Goal: Information Seeking & Learning: Compare options

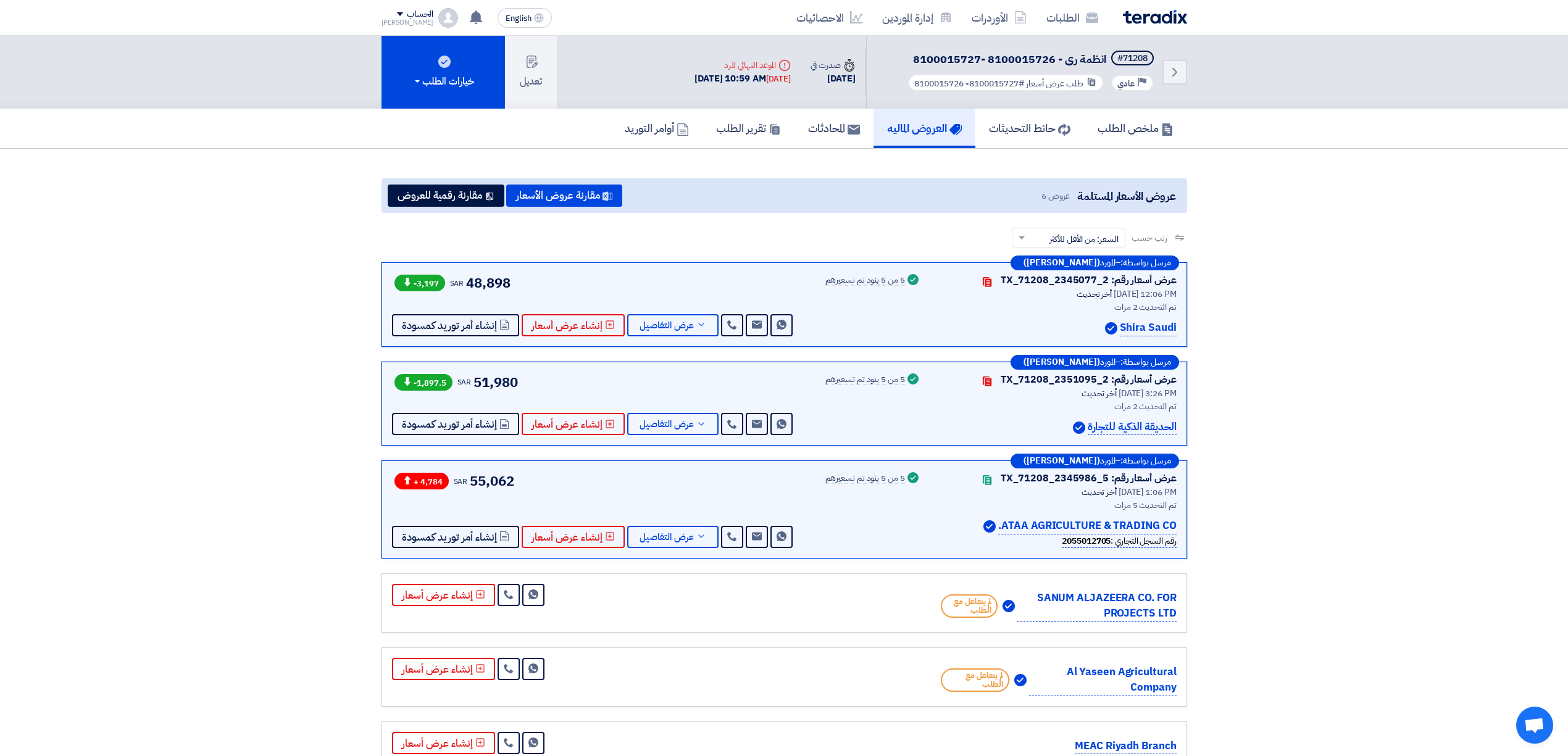
click at [936, 124] on h5 "العروض الماليه" at bounding box center [924, 128] width 75 height 15
click at [896, 126] on h5 "العروض الماليه" at bounding box center [924, 128] width 75 height 15
click at [1164, 23] on img at bounding box center [1155, 17] width 64 height 15
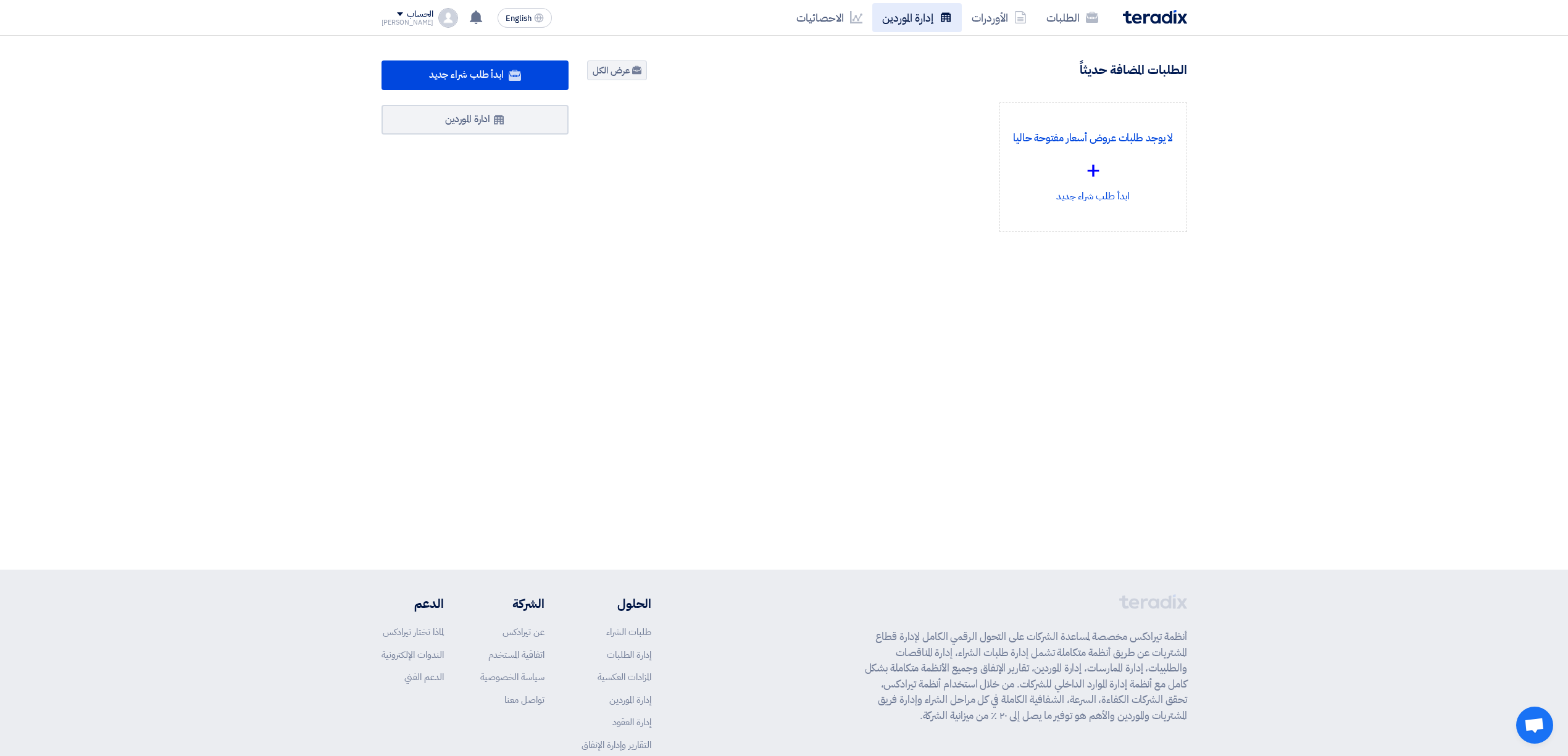
click at [907, 22] on link "إدارة الموردين" at bounding box center [916, 17] width 89 height 29
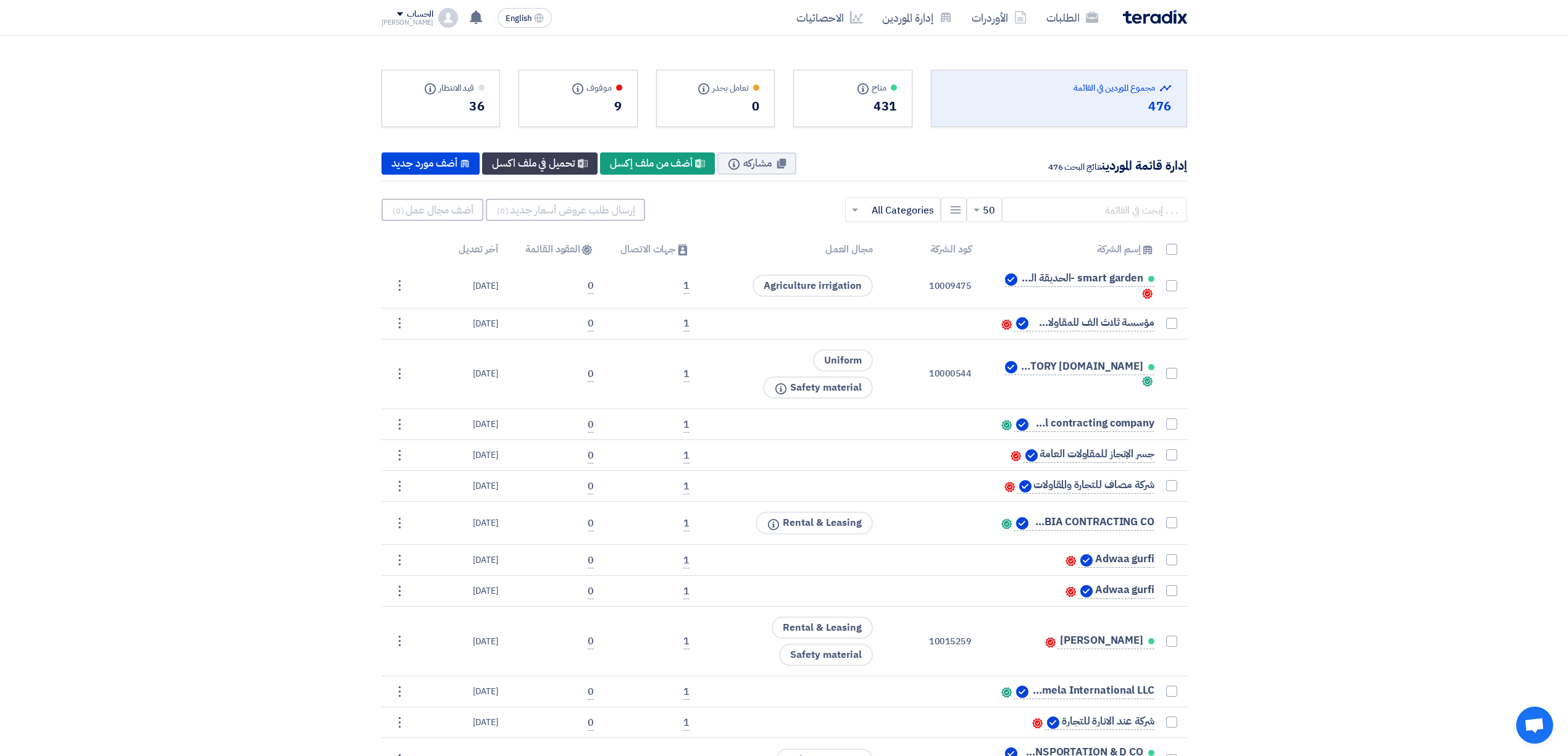
click at [1149, 21] on img at bounding box center [1155, 17] width 64 height 15
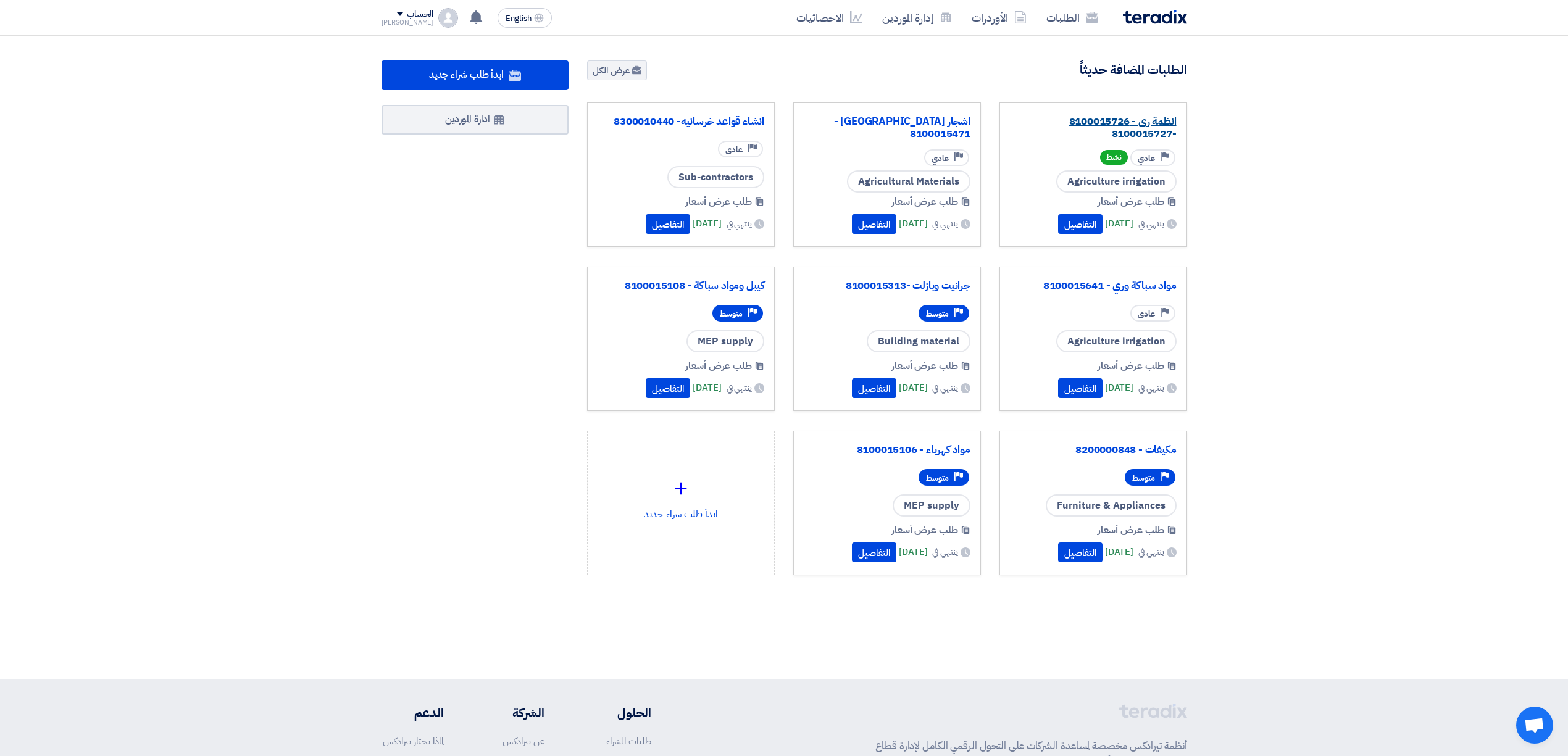
click at [1117, 122] on link "انظمة رى - 8100015726 -8100015727" at bounding box center [1093, 128] width 167 height 25
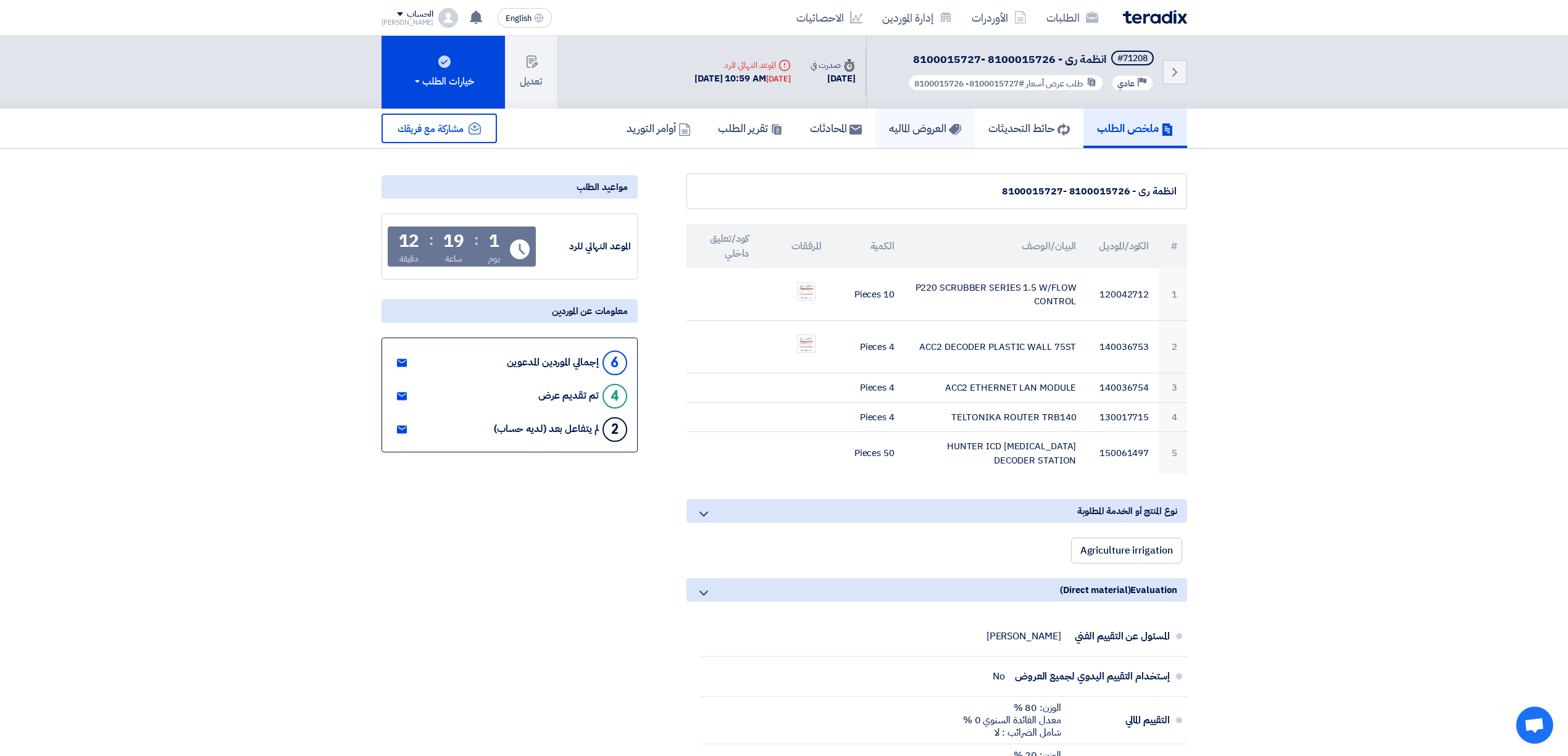
click at [887, 114] on link "العروض الماليه" at bounding box center [925, 128] width 100 height 39
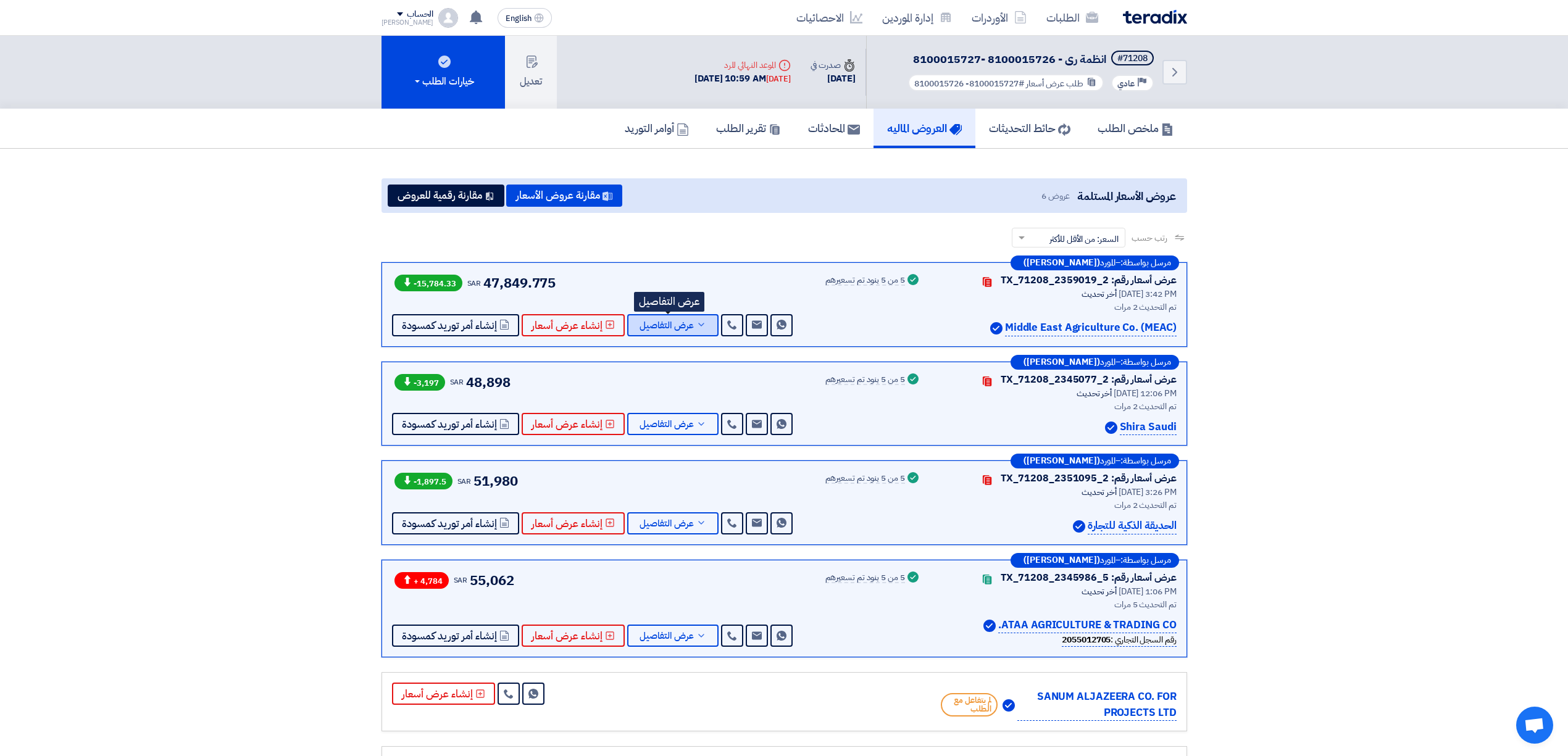
click at [664, 330] on span "عرض التفاصيل" at bounding box center [666, 325] width 55 height 9
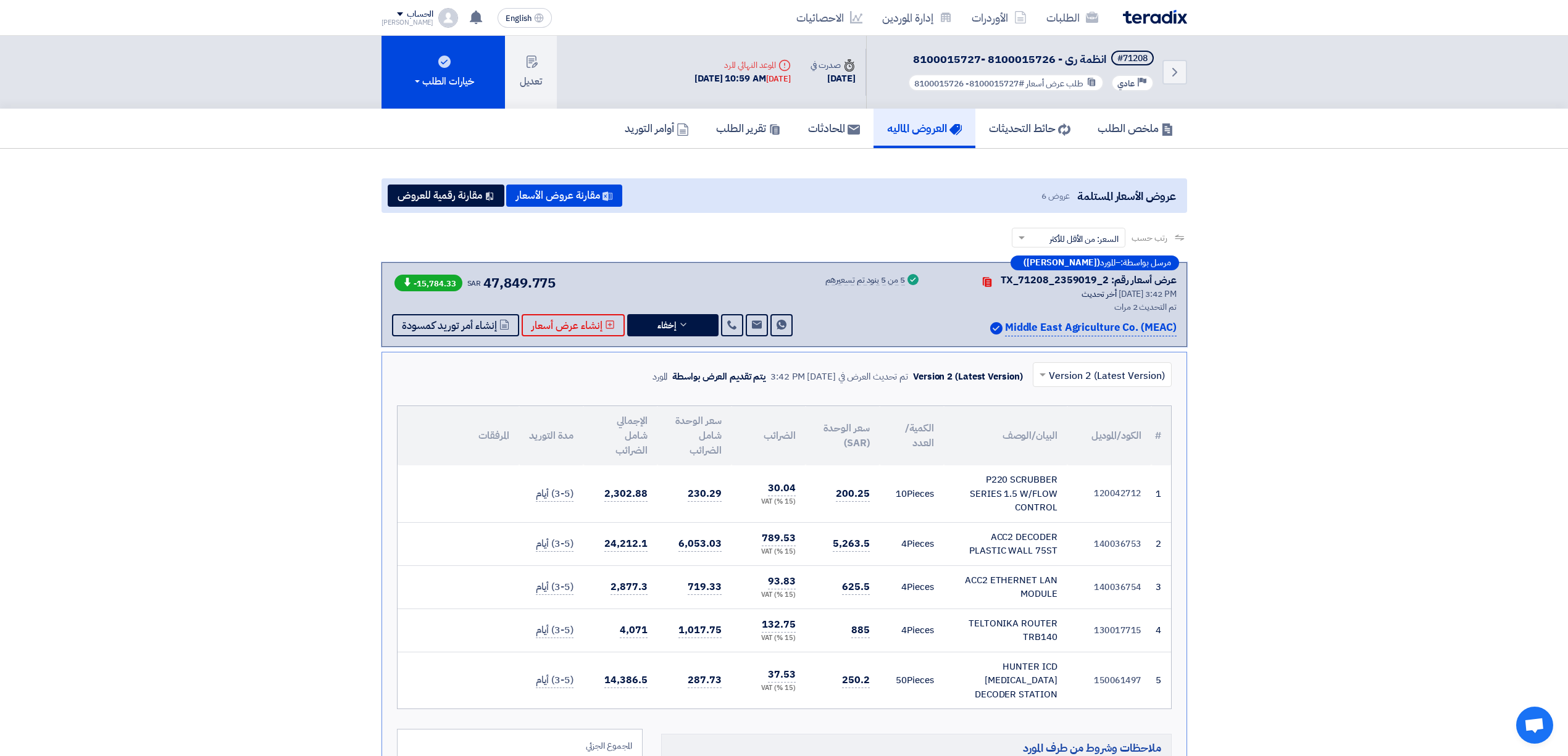
drag, startPoint x: 833, startPoint y: 498, endPoint x: 872, endPoint y: 486, distance: 40.8
click at [872, 486] on td "200.25" at bounding box center [842, 493] width 74 height 57
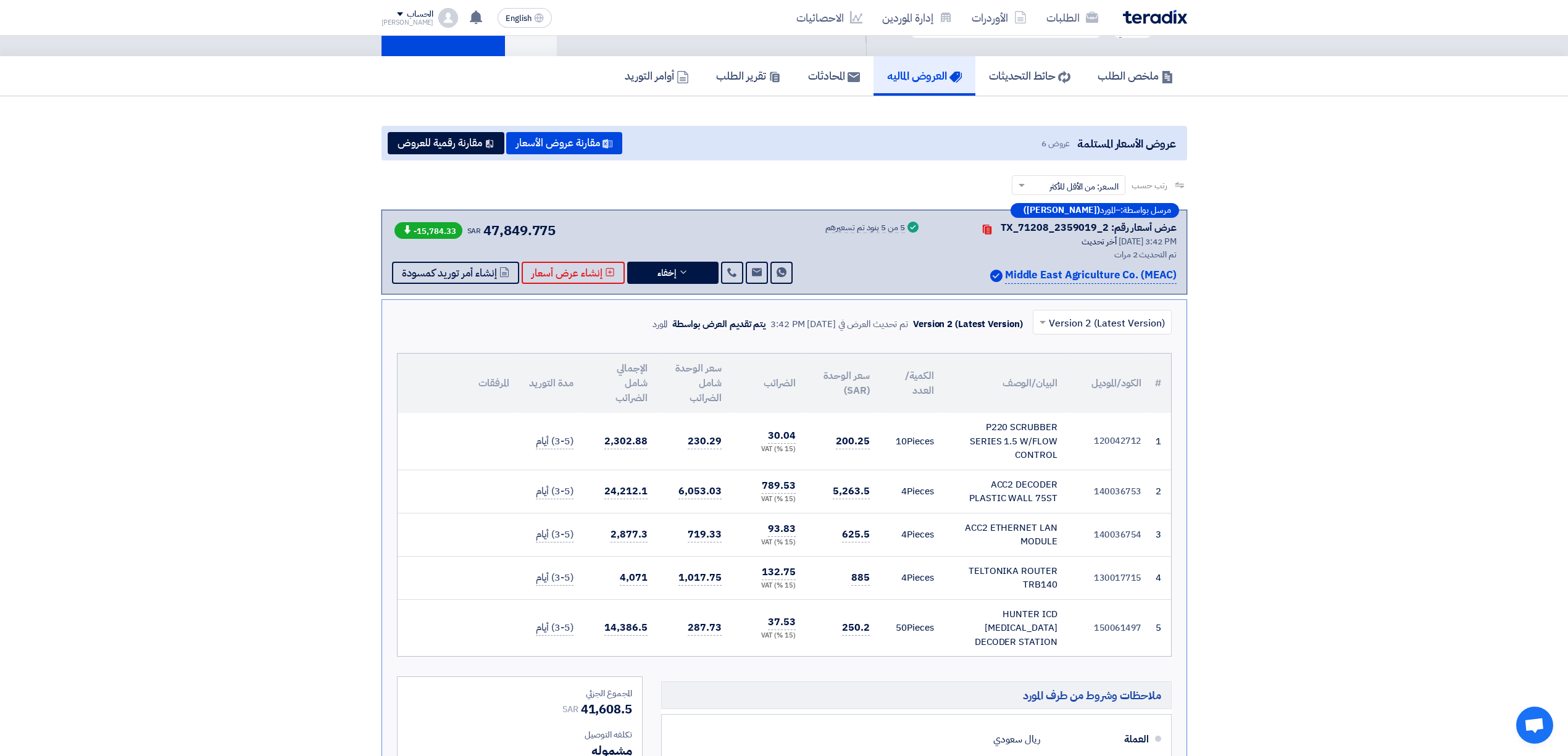
scroll to position [82, 0]
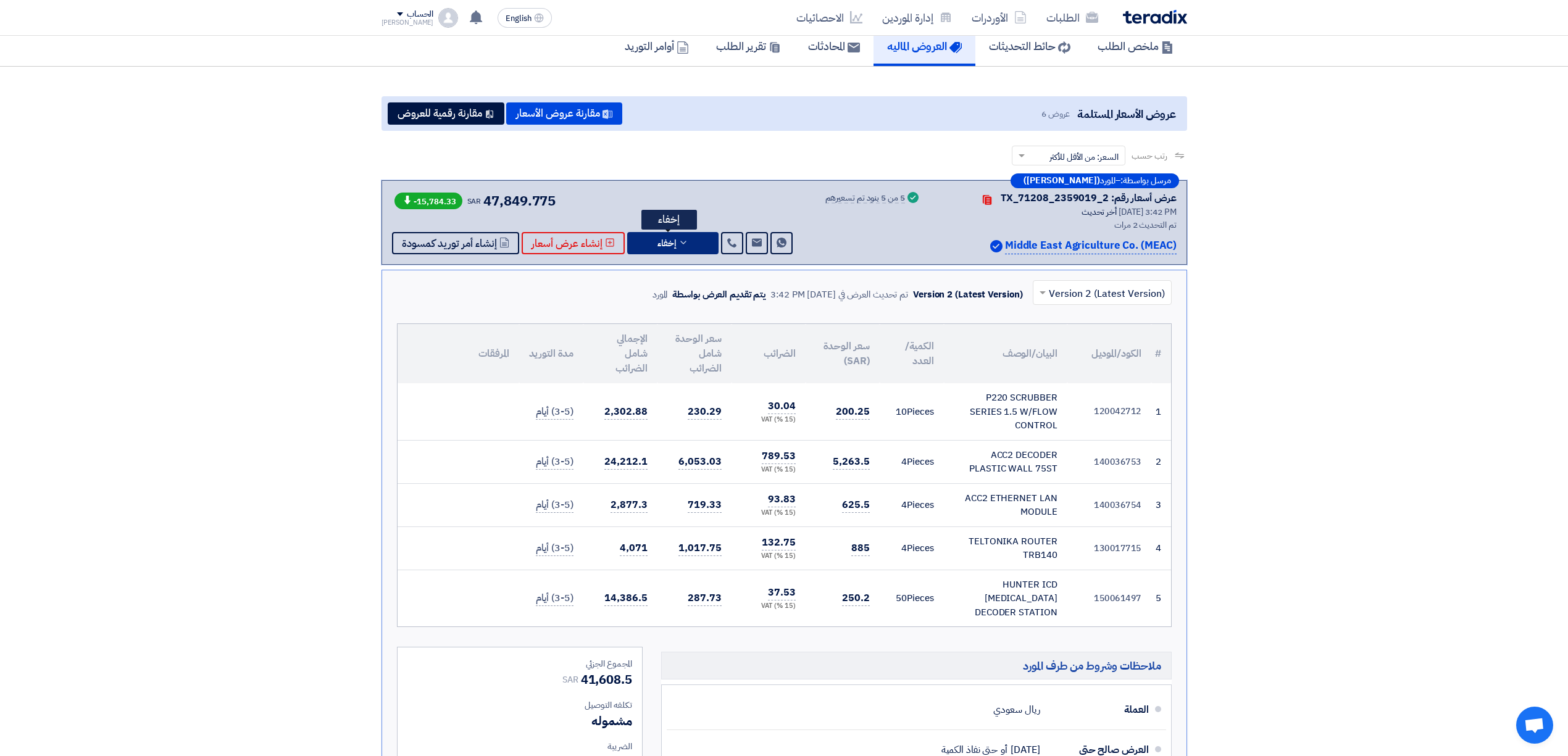
click at [677, 248] on button "إخفاء" at bounding box center [673, 243] width 91 height 22
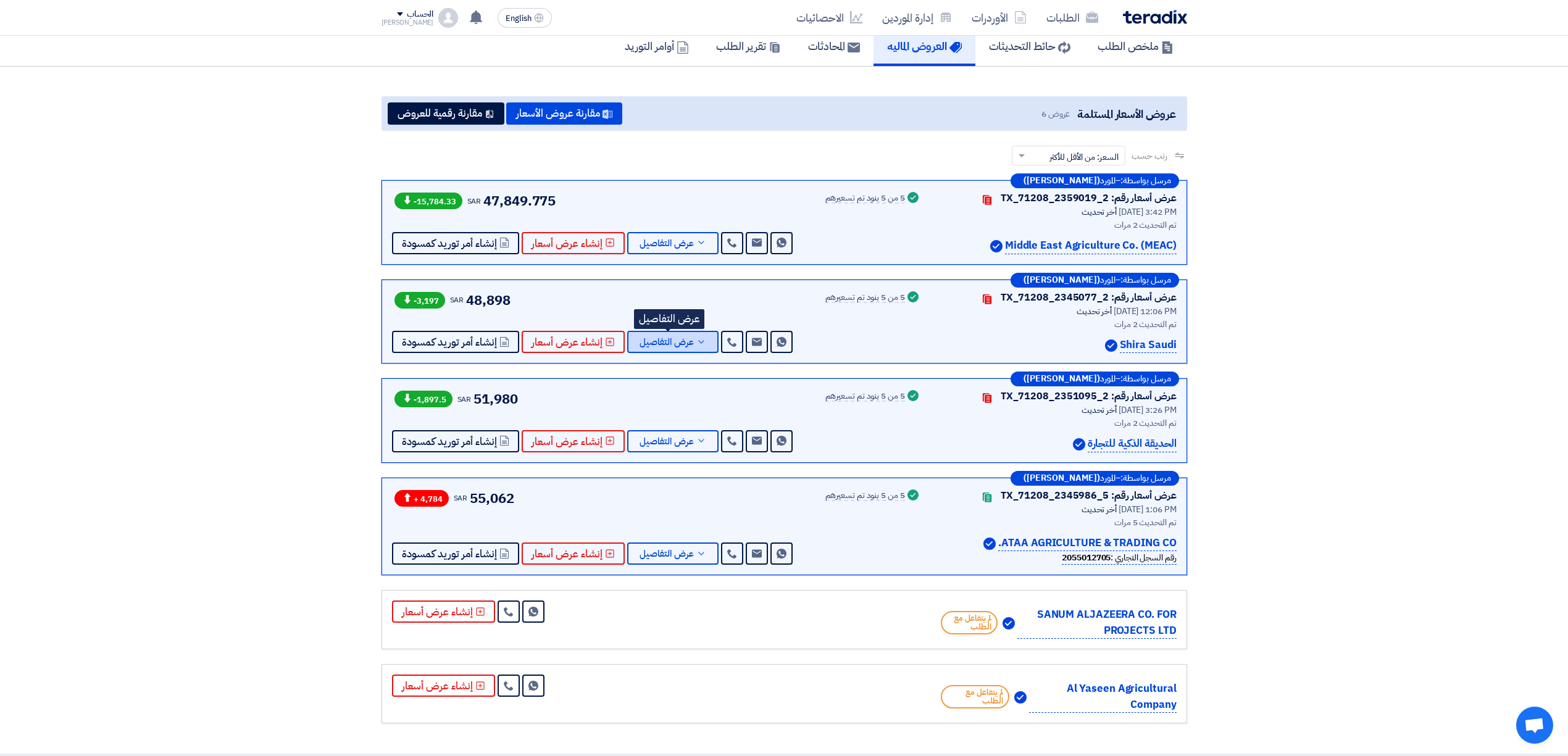
click at [648, 351] on button "عرض التفاصيل" at bounding box center [673, 342] width 91 height 22
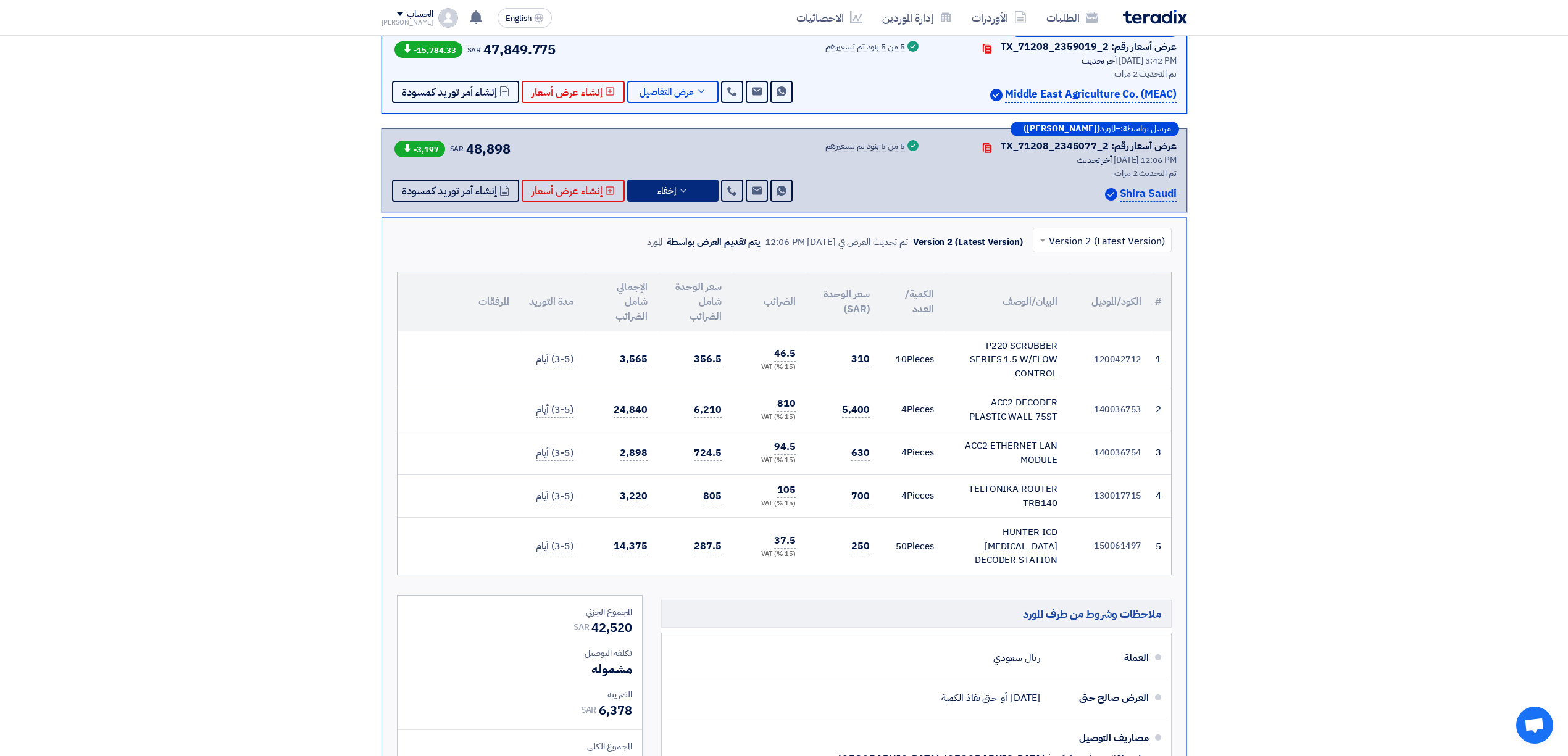
scroll to position [247, 0]
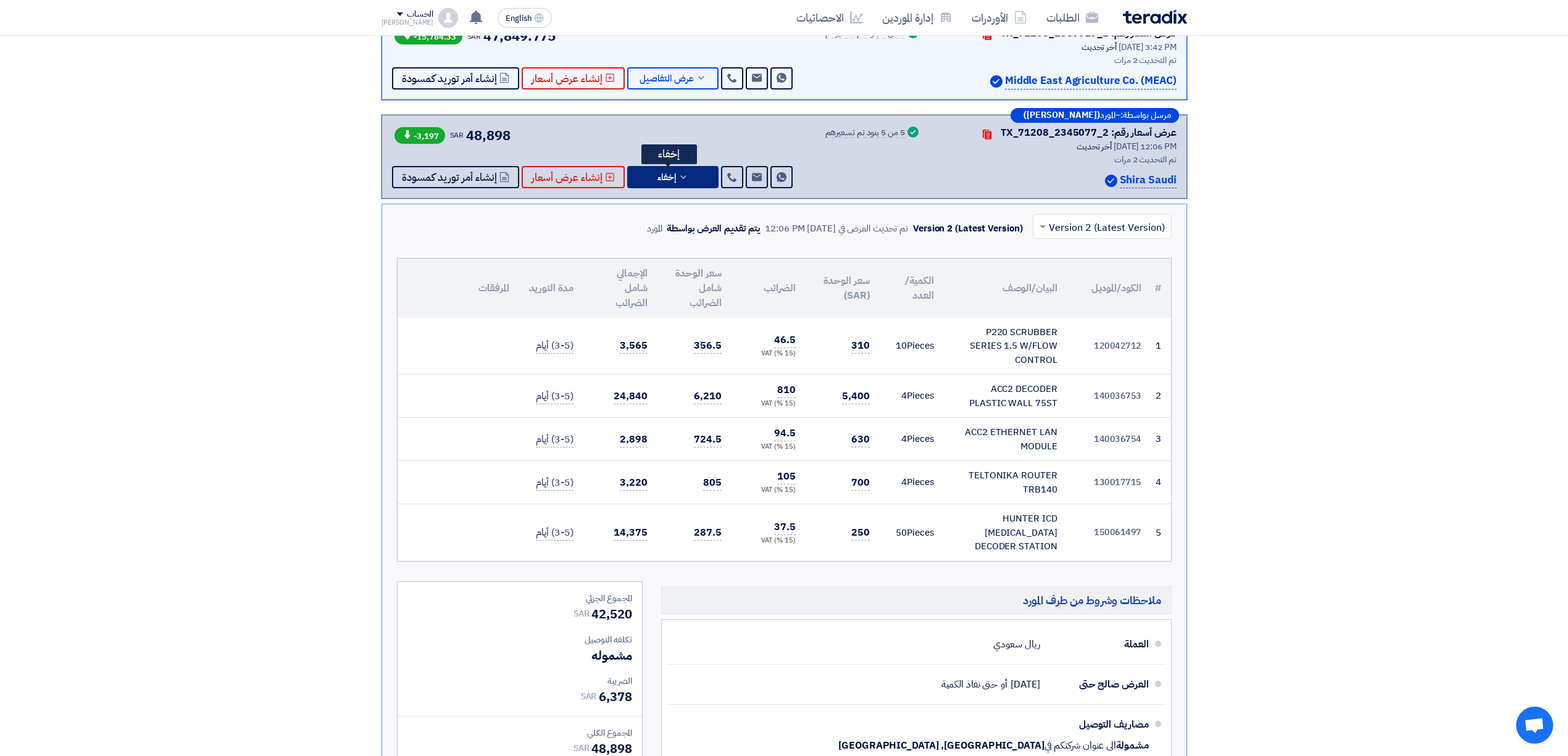
click at [658, 179] on span "إخفاء" at bounding box center [666, 177] width 19 height 9
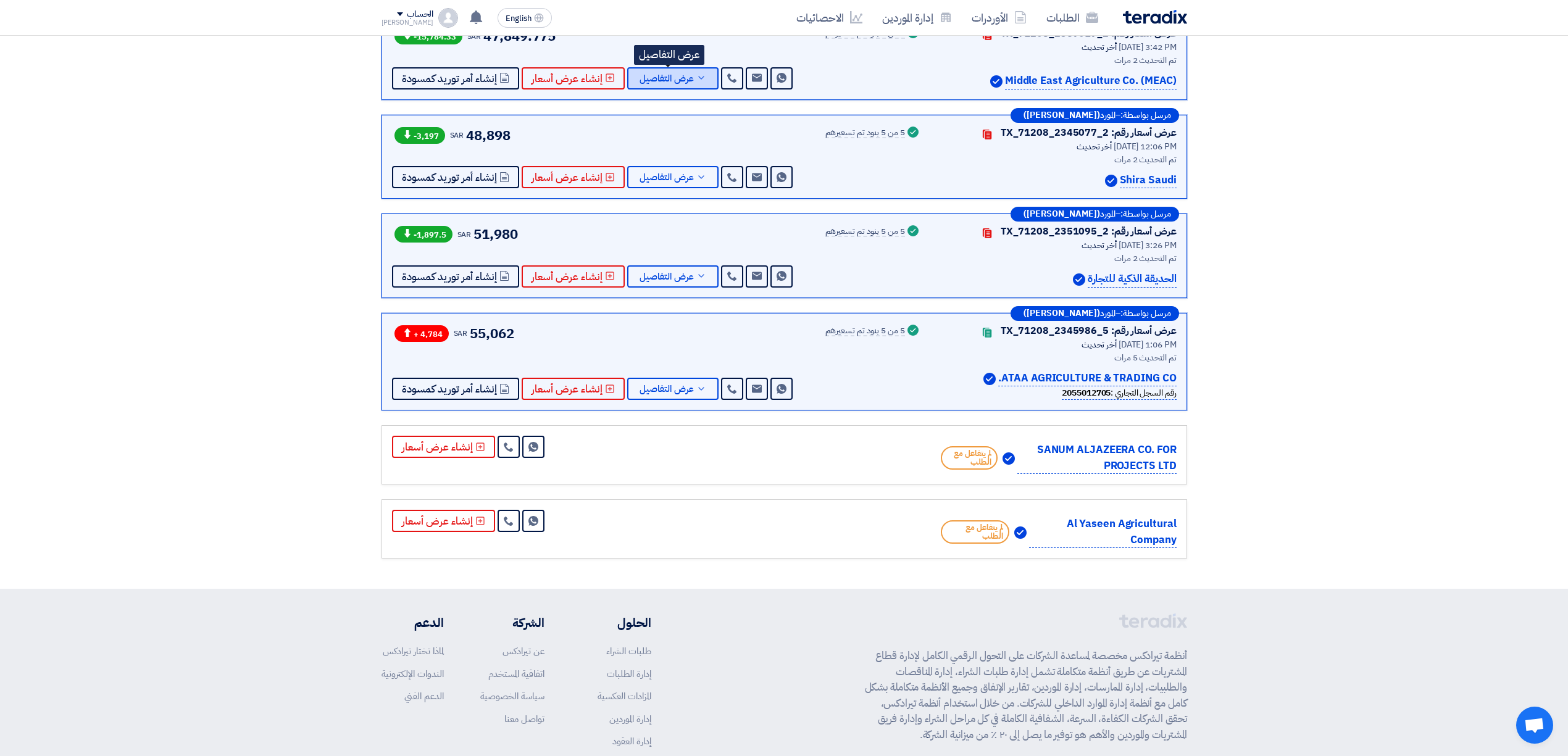
click at [652, 79] on span "عرض التفاصيل" at bounding box center [666, 78] width 55 height 9
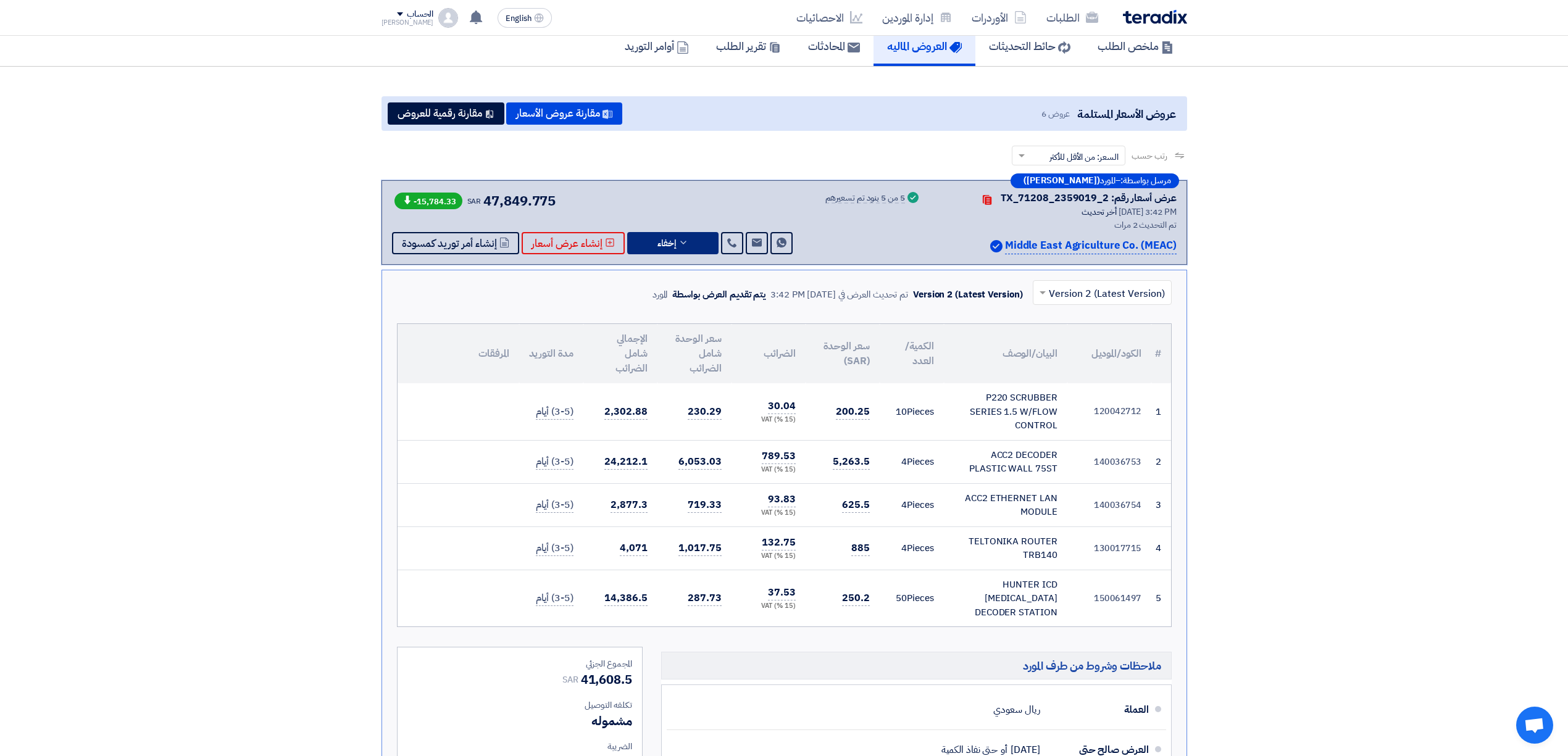
scroll to position [0, 0]
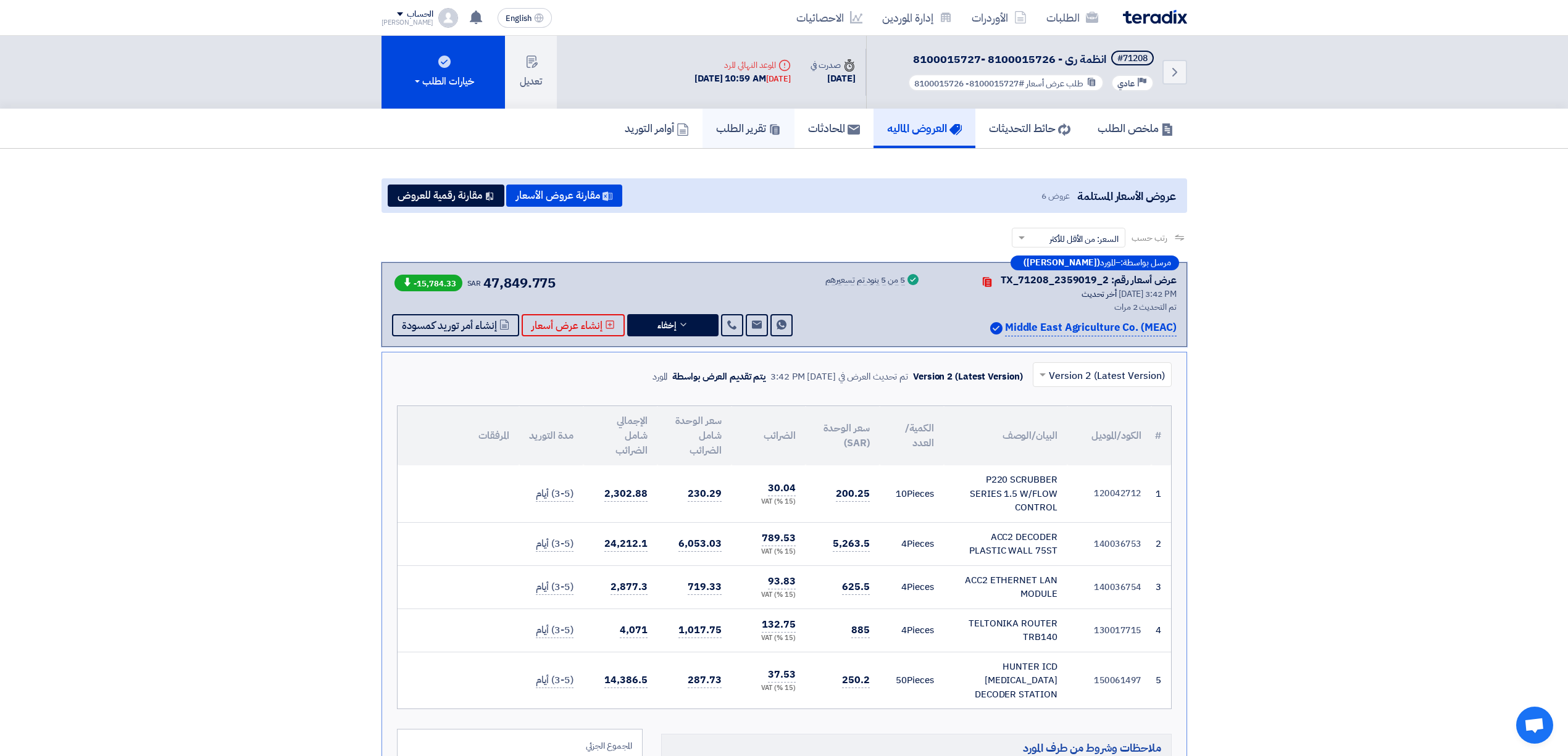
click at [716, 133] on h5 "تقرير الطلب" at bounding box center [749, 128] width 65 height 15
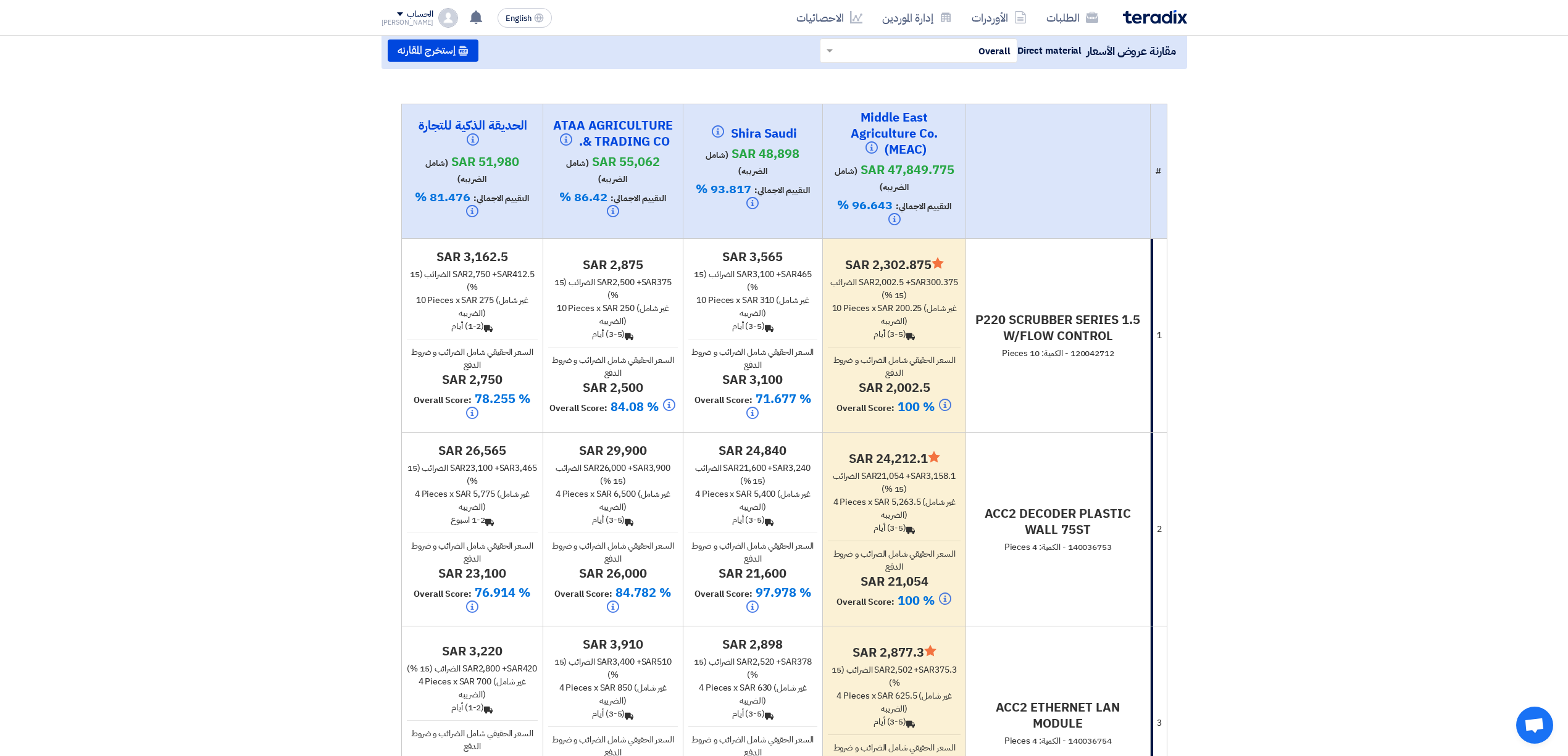
scroll to position [164, 0]
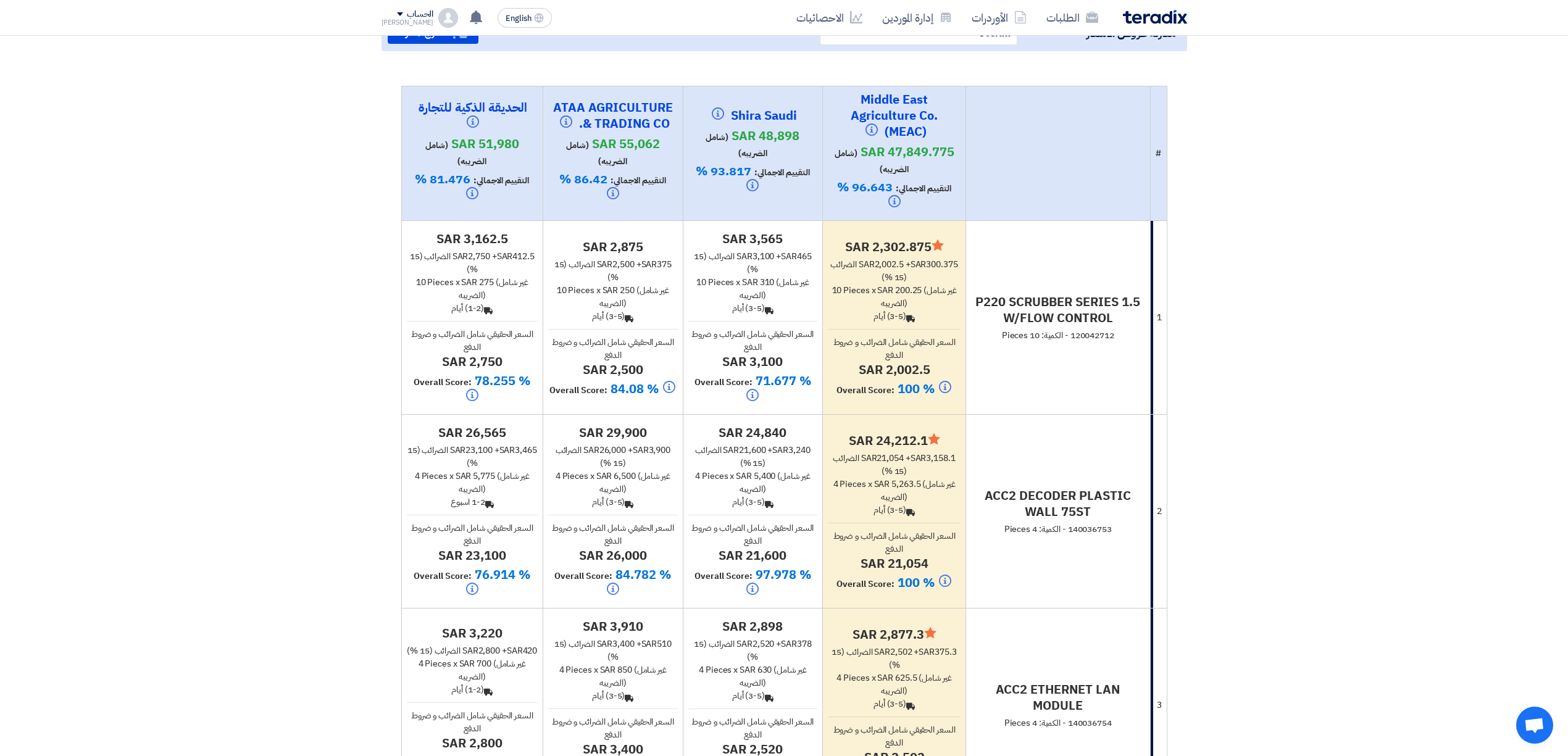
drag, startPoint x: 469, startPoint y: 243, endPoint x: 517, endPoint y: 247, distance: 48.2
click at [517, 247] on div "sar 3,162.5 sar 2,750 + sar 412.5 الضرائب (15 %) 10 Pieces x sar 275 (غير شامل …" at bounding box center [472, 319] width 131 height 176
click at [492, 308] on use at bounding box center [488, 311] width 8 height 7
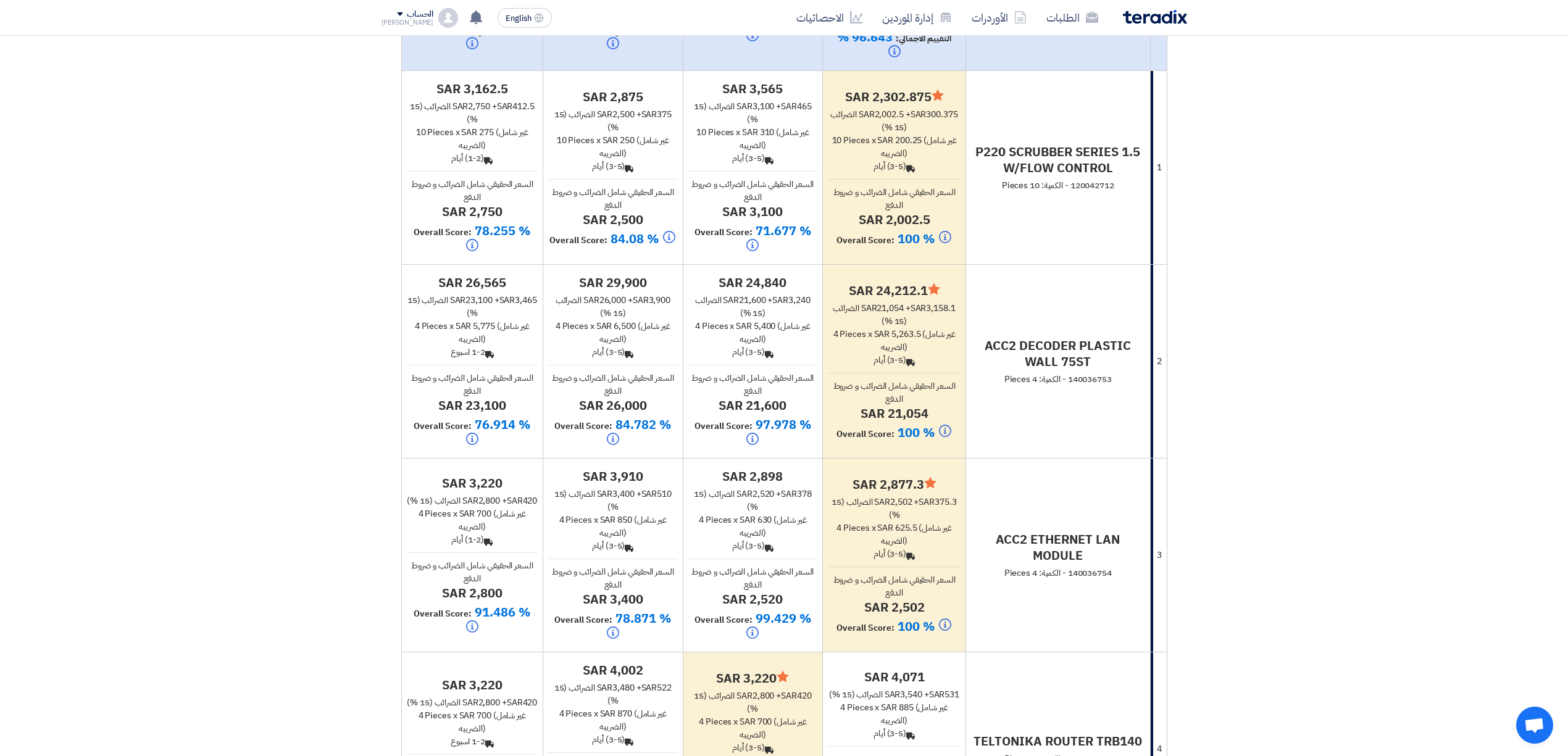
scroll to position [0, 0]
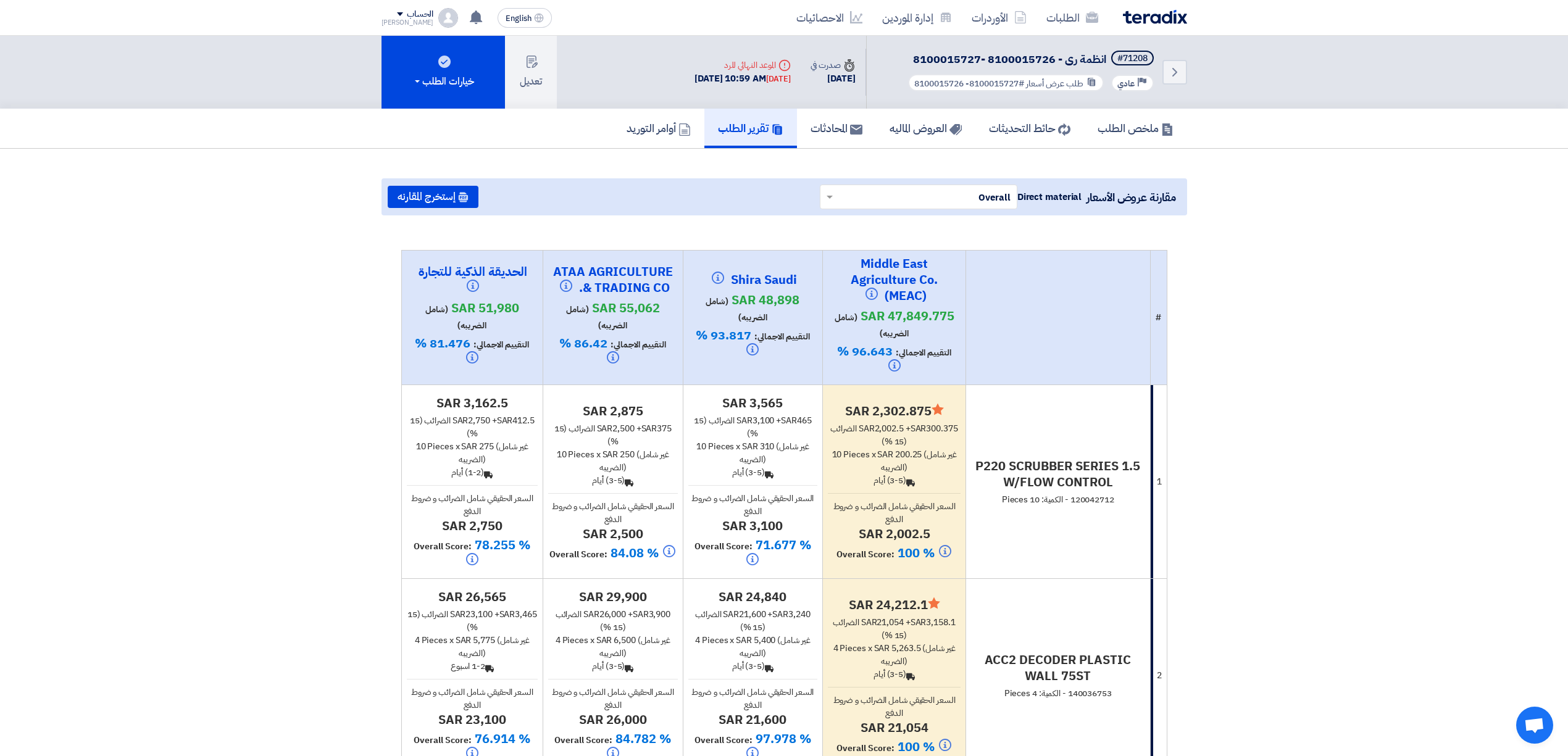
drag, startPoint x: 875, startPoint y: 410, endPoint x: 934, endPoint y: 403, distance: 59.4
click at [934, 403] on h4 "Minimize/Maximize Category sar 2,302.875" at bounding box center [894, 410] width 133 height 16
drag, startPoint x: 1112, startPoint y: 498, endPoint x: 996, endPoint y: 449, distance: 125.9
click at [996, 449] on td "P220 SCRUBBER SERIES 1.5 W/FLOW CONTROL 120042712 - الكمية: 10 Pieces" at bounding box center [1057, 482] width 185 height 193
click at [1016, 418] on td "P220 SCRUBBER SERIES 1.5 W/FLOW CONTROL 120042712 - الكمية: 10 Pieces" at bounding box center [1057, 482] width 185 height 193
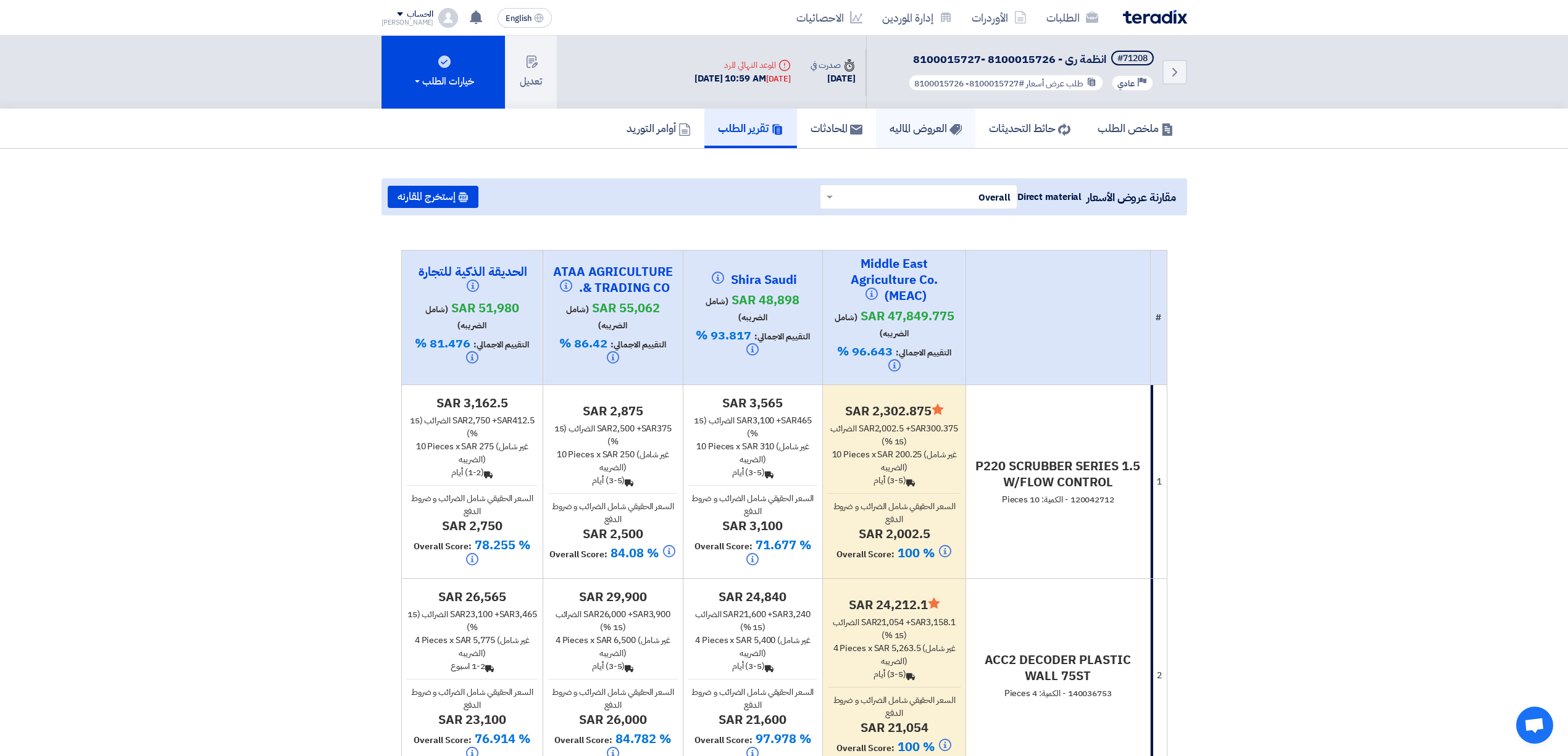
click at [934, 124] on h5 "العروض الماليه" at bounding box center [925, 128] width 72 height 15
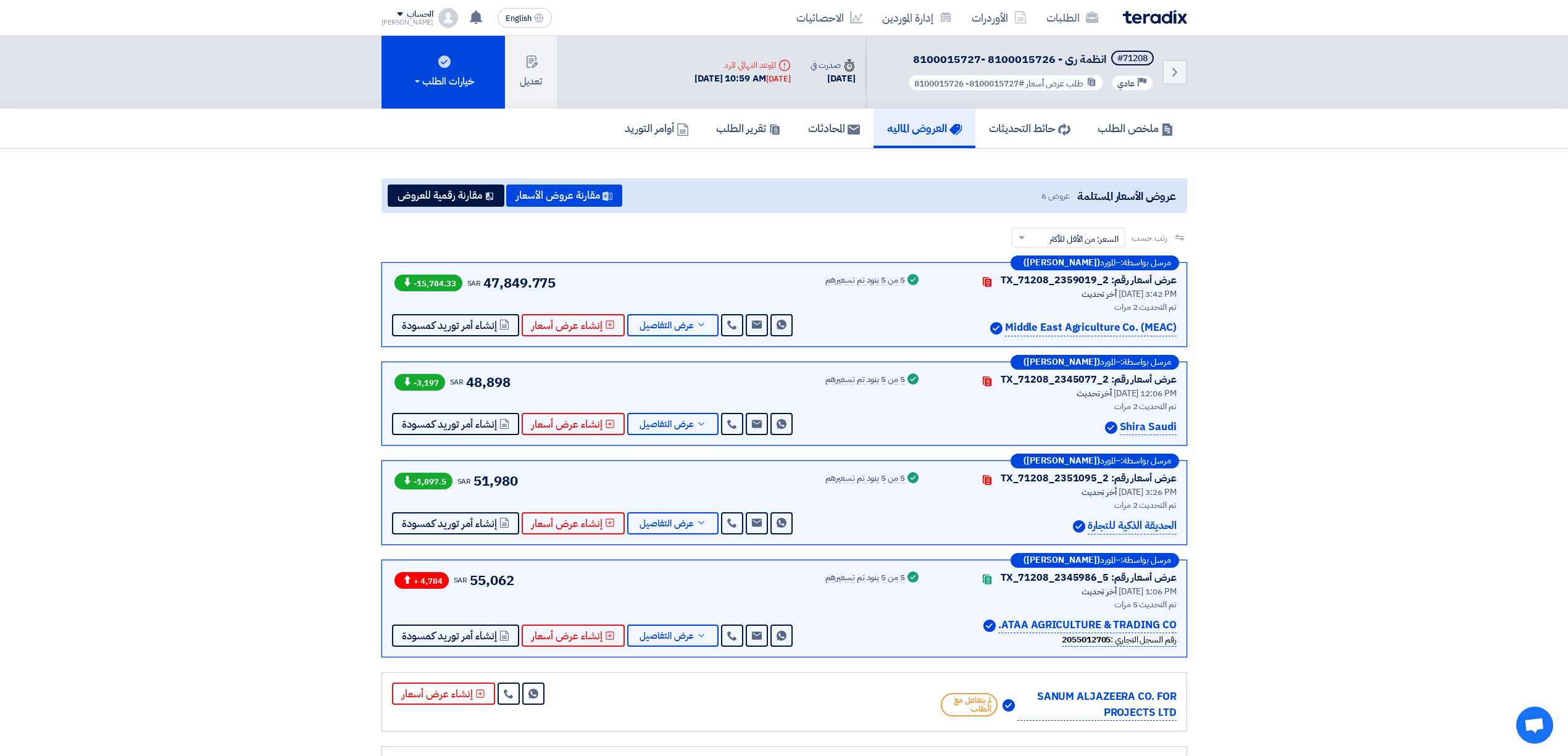
drag, startPoint x: 538, startPoint y: 277, endPoint x: 465, endPoint y: 289, distance: 74.0
click at [469, 275] on div "-15,784.33 SAR 47,849.775" at bounding box center [474, 283] width 164 height 20
click at [592, 269] on div "مرسل بواسطة: – المورد ([PERSON_NAME]) عرض أسعار رقم: TX_71208_2359019_2 Contact…" at bounding box center [784, 304] width 805 height 84
click at [660, 423] on span "عرض التفاصيل" at bounding box center [666, 424] width 55 height 9
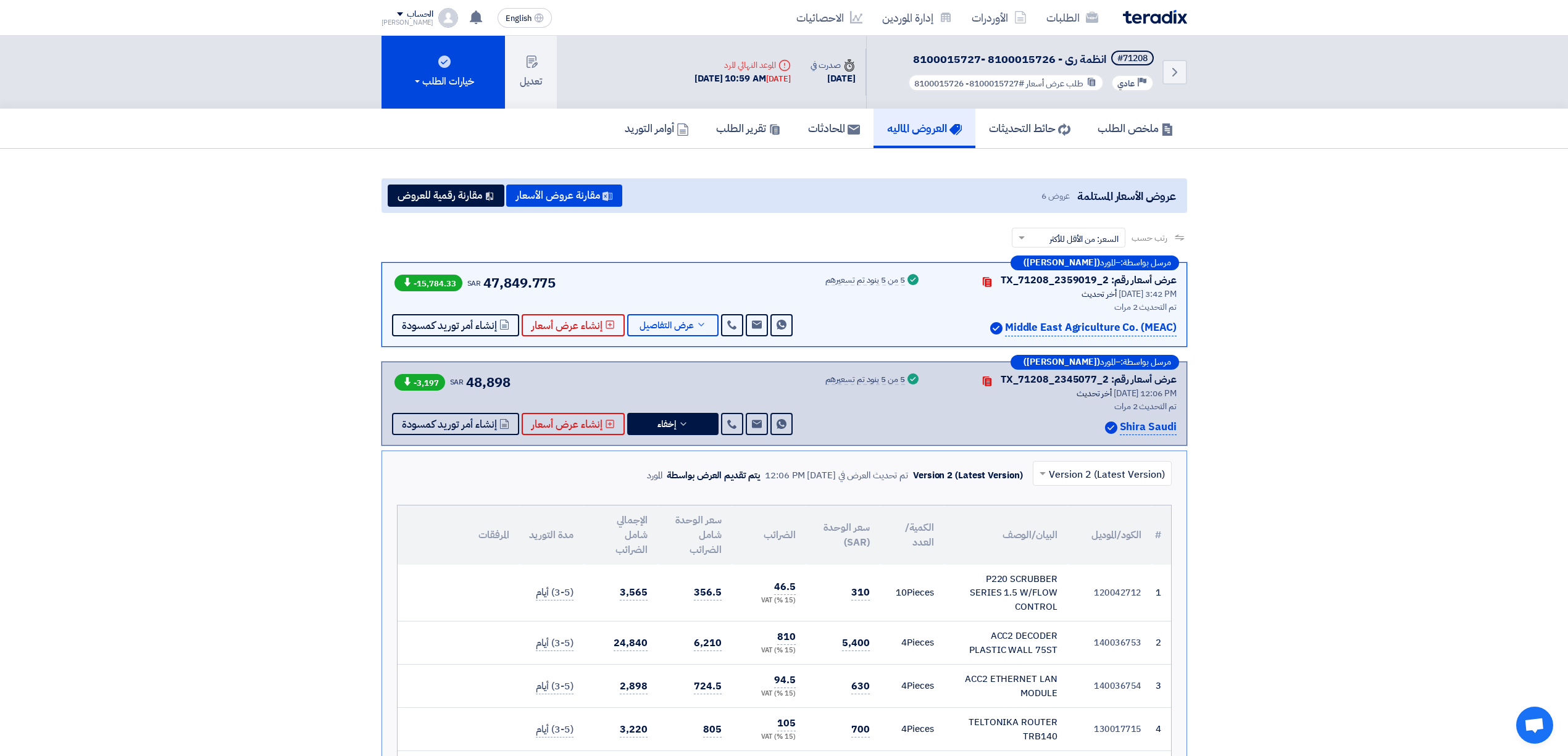
drag, startPoint x: 483, startPoint y: 285, endPoint x: 549, endPoint y: 281, distance: 66.1
click at [549, 281] on span "47,849.775" at bounding box center [519, 283] width 72 height 20
click at [653, 321] on span "عرض التفاصيل" at bounding box center [666, 325] width 55 height 9
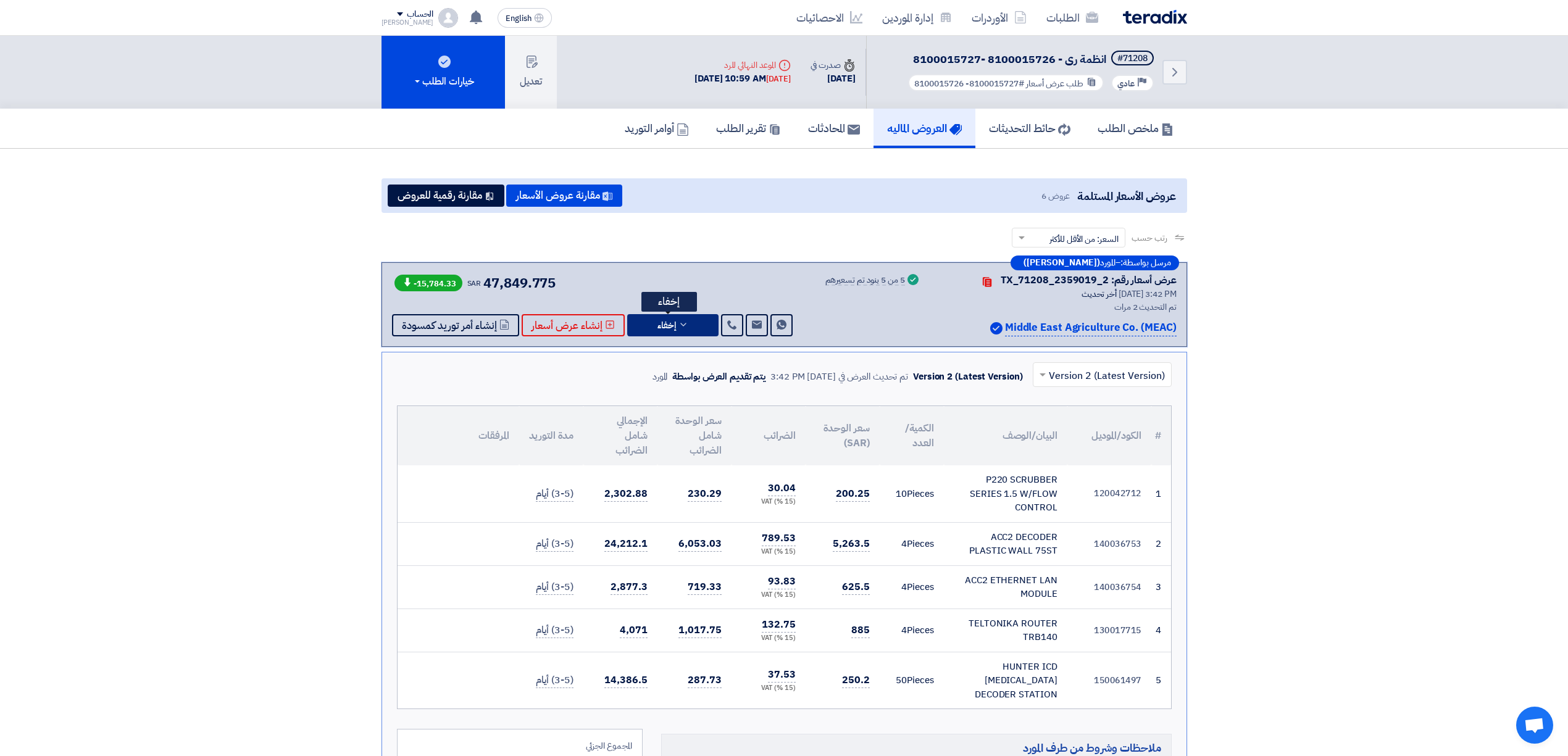
click at [657, 321] on span "إخفاء" at bounding box center [666, 325] width 19 height 9
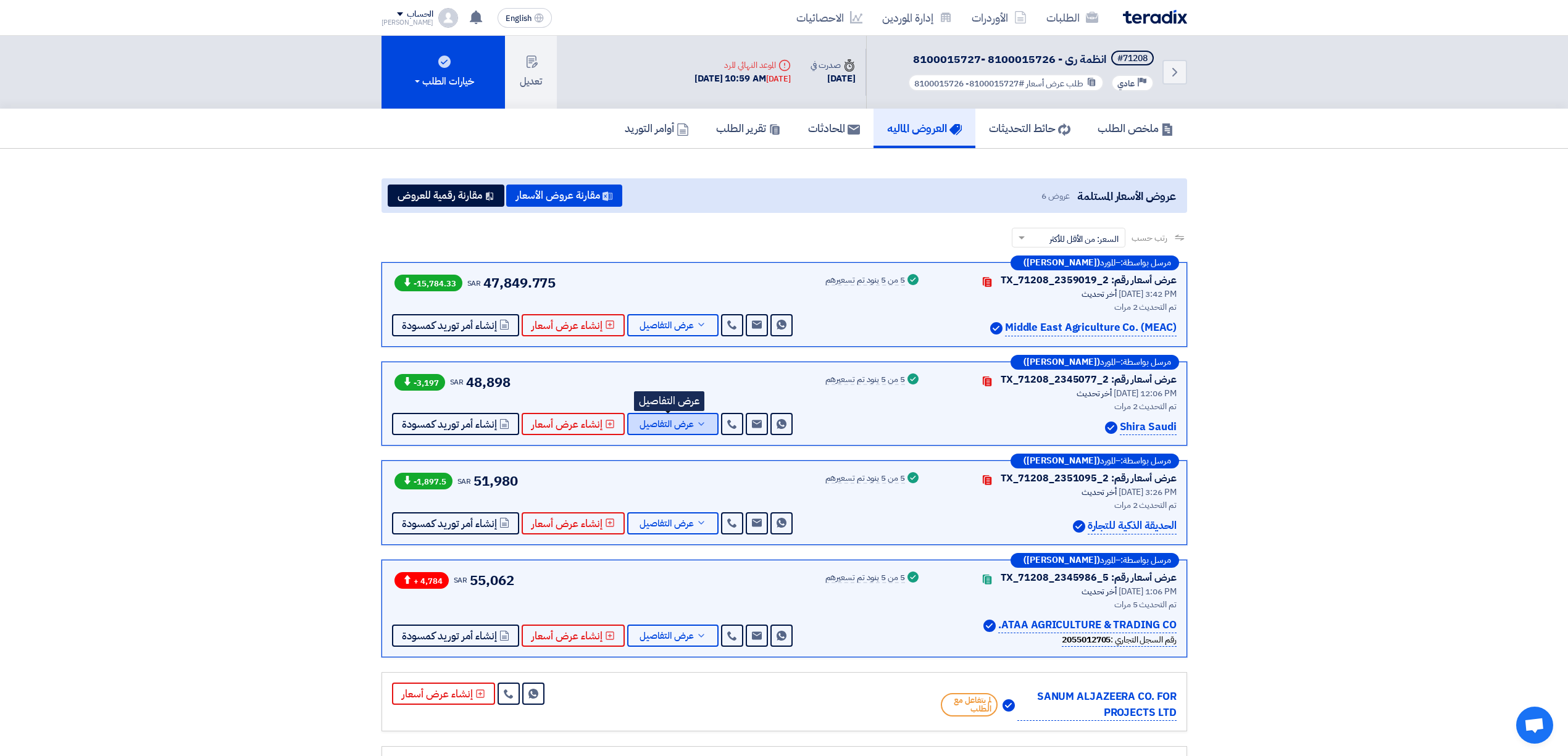
click at [682, 433] on button "عرض التفاصيل" at bounding box center [673, 424] width 91 height 22
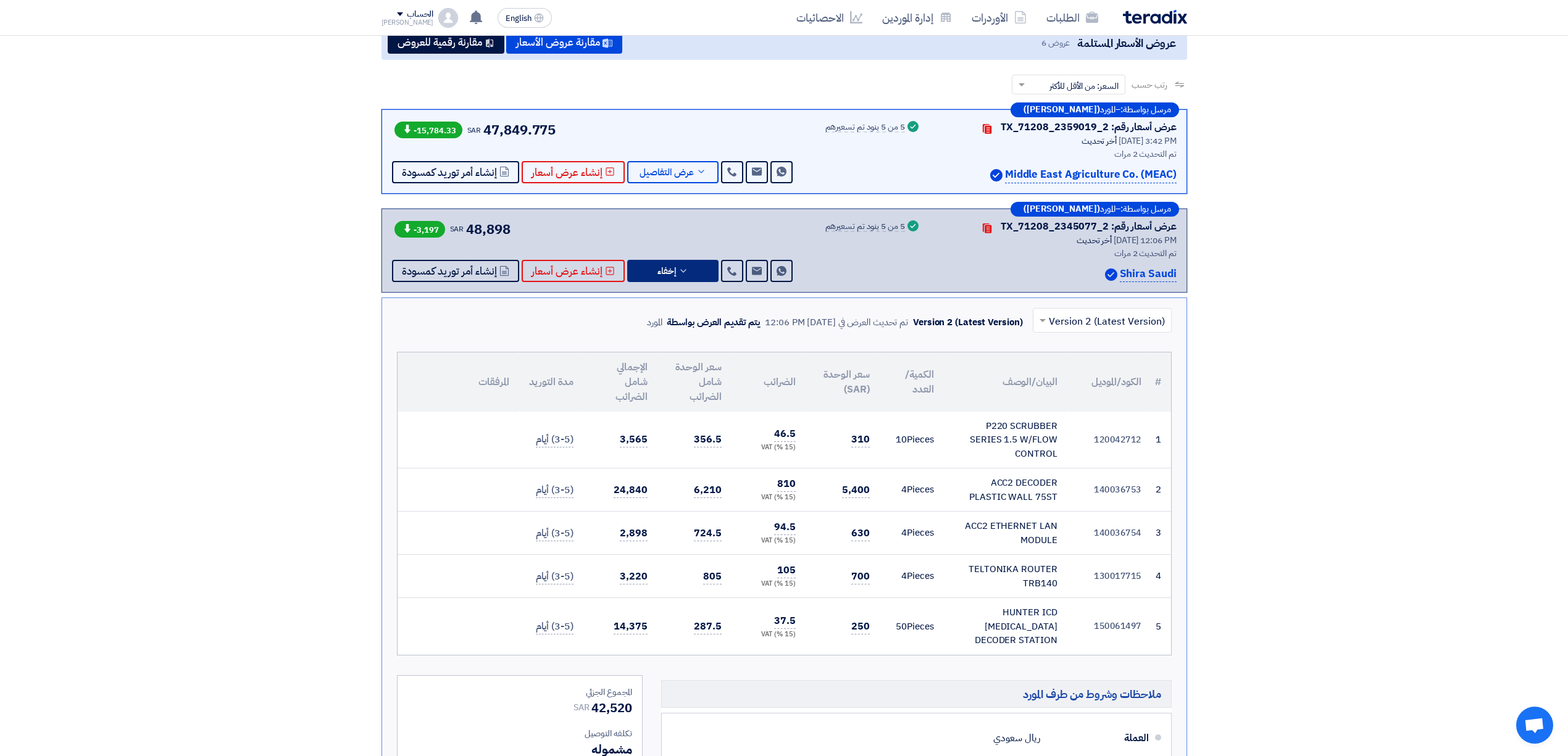
scroll to position [164, 0]
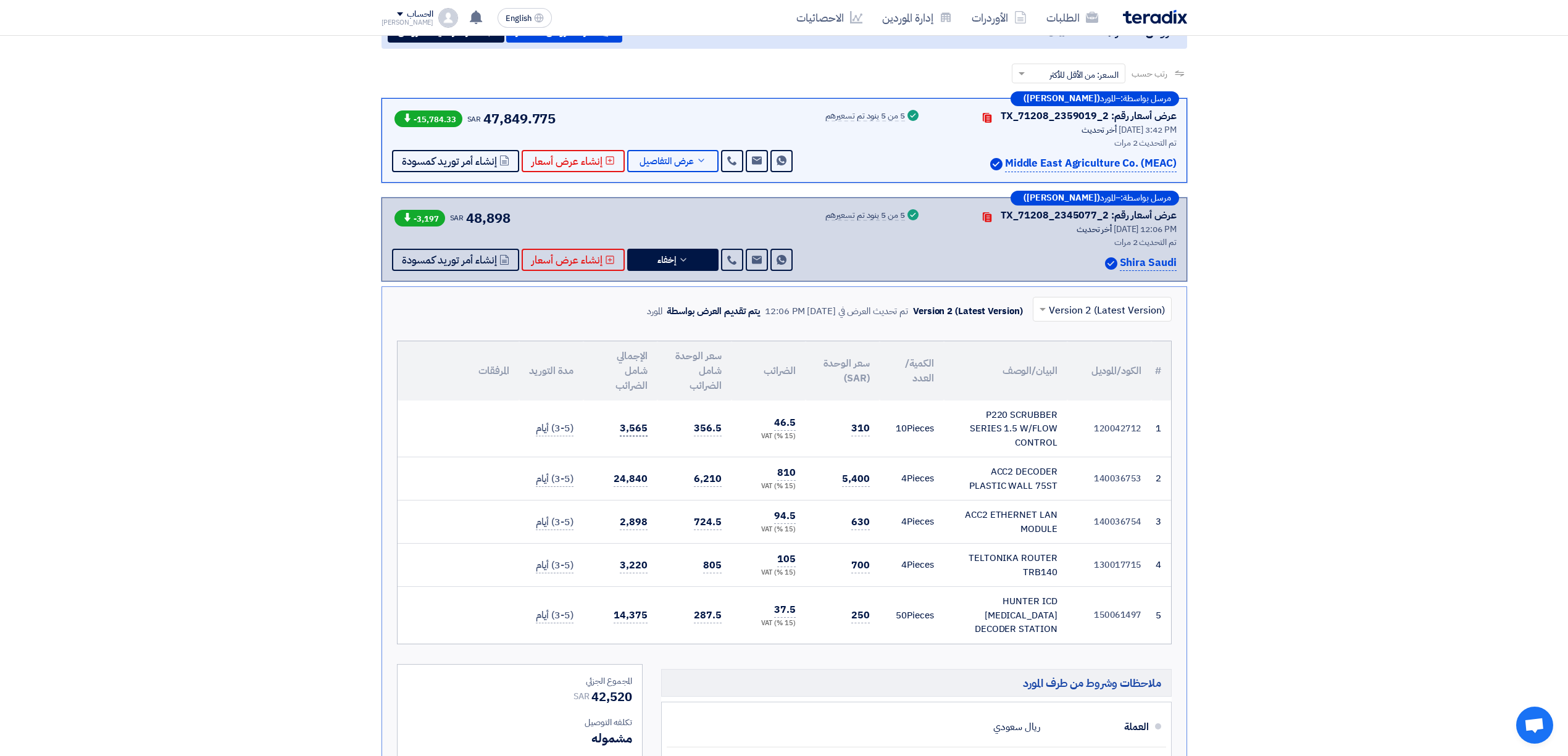
click at [641, 428] on span "3,565" at bounding box center [633, 428] width 28 height 15
copy span "3,565"
click at [664, 162] on span "عرض التفاصيل" at bounding box center [666, 161] width 55 height 9
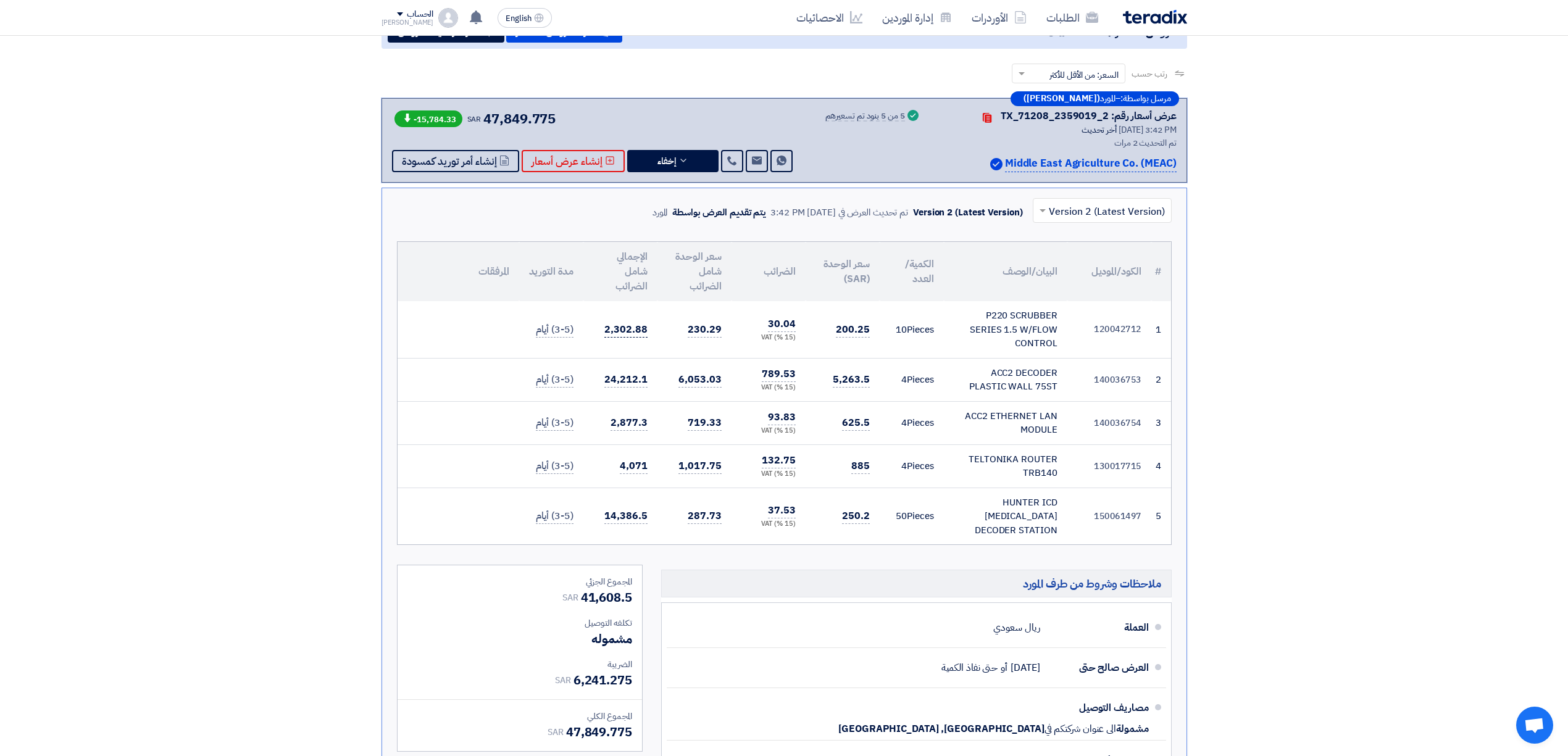
click at [613, 330] on span "2,302.88" at bounding box center [626, 330] width 43 height 15
copy span "2,302.88"
click at [505, 113] on span "47,849.775" at bounding box center [519, 118] width 72 height 20
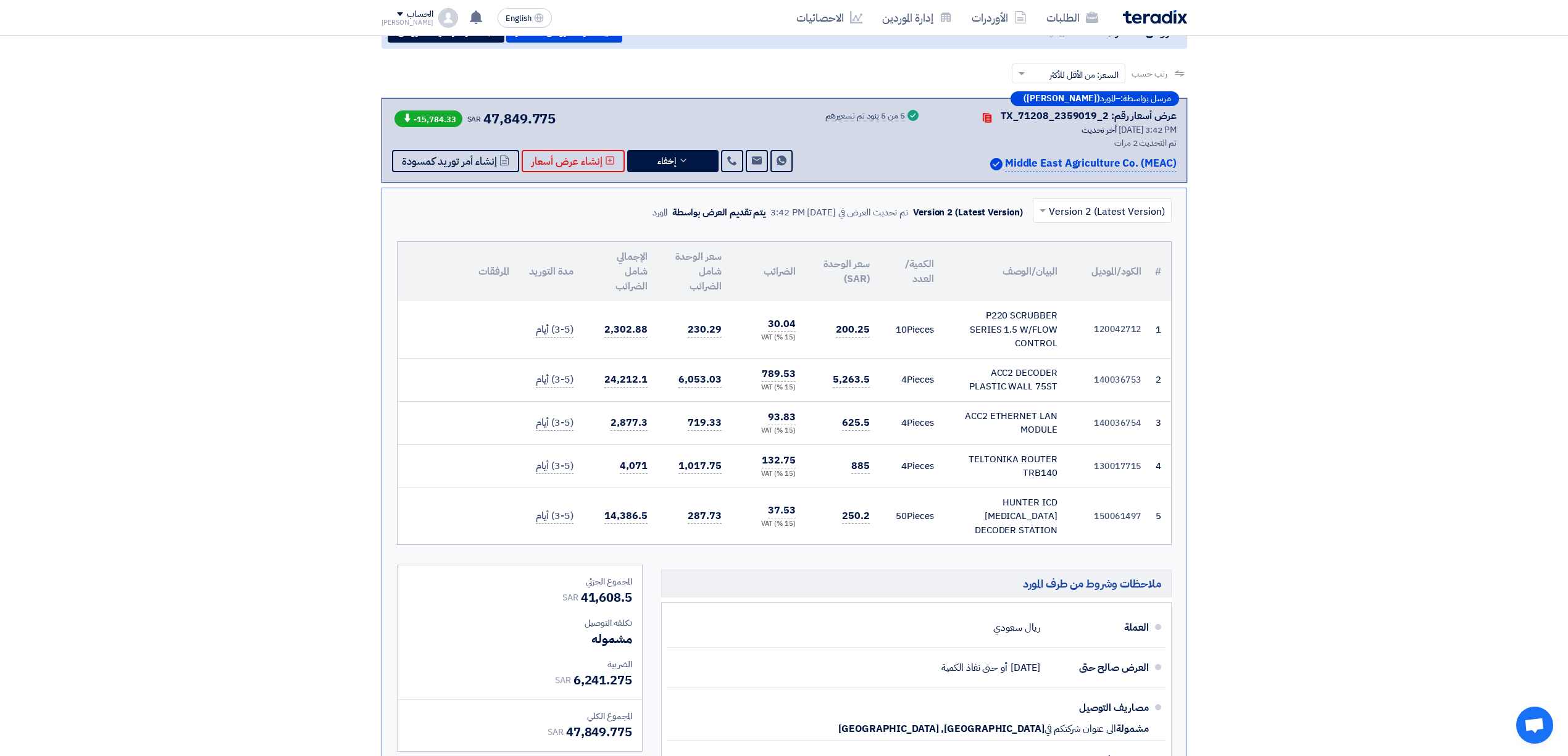
copy span "47,849.775"
click at [627, 161] on button "إخفاء" at bounding box center [673, 161] width 91 height 22
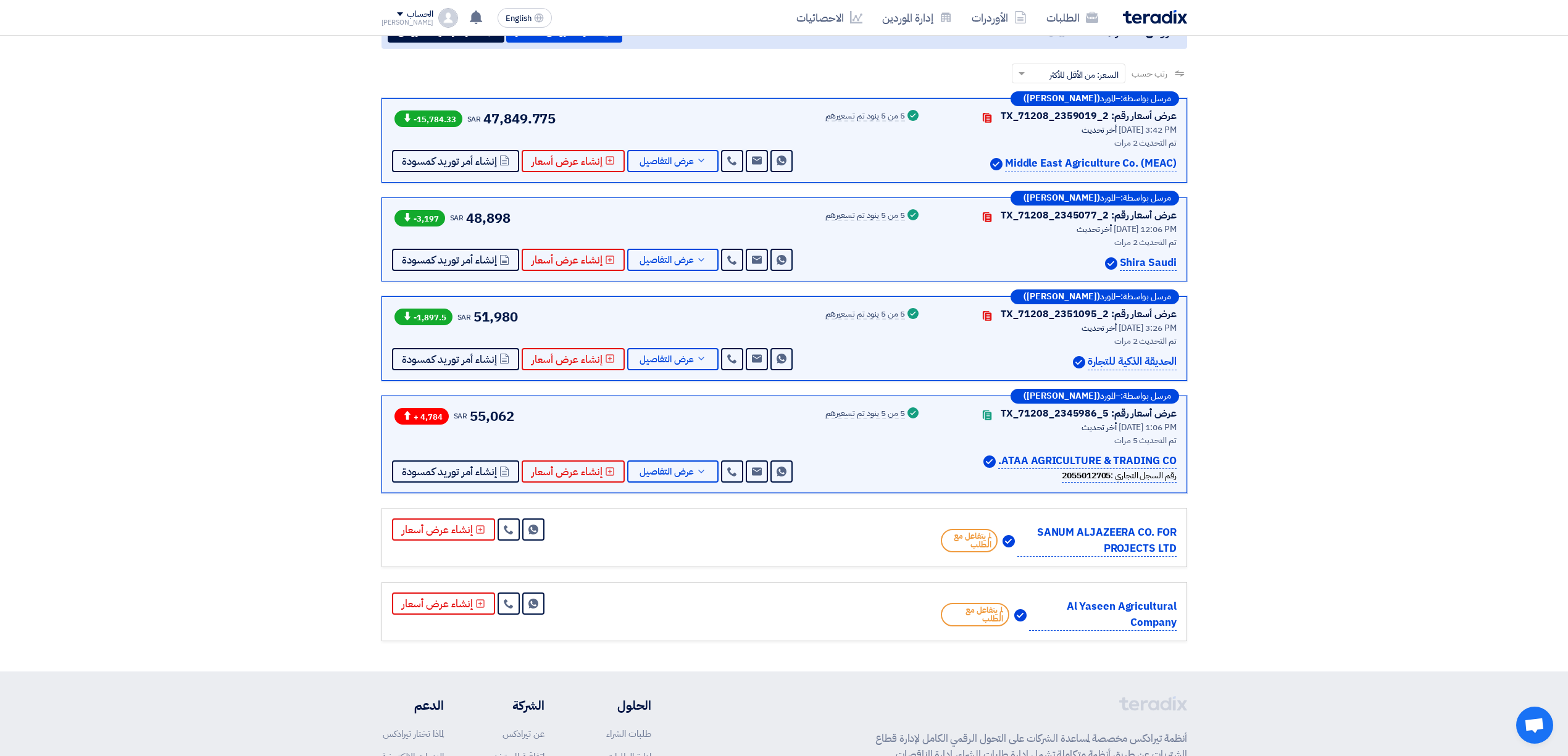
click at [484, 214] on span "48,898" at bounding box center [487, 218] width 44 height 20
copy span "48,898"
